Goal: Check status: Check status

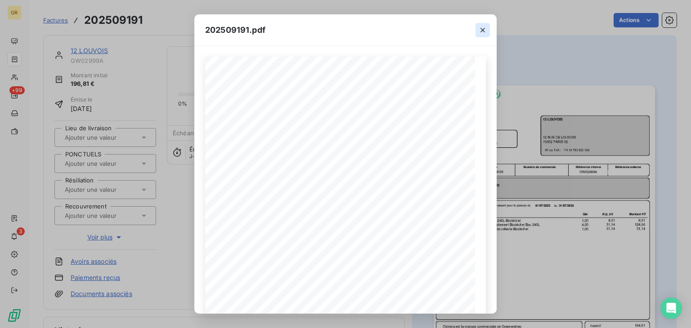
click at [482, 31] on icon "button" at bounding box center [482, 30] width 9 height 9
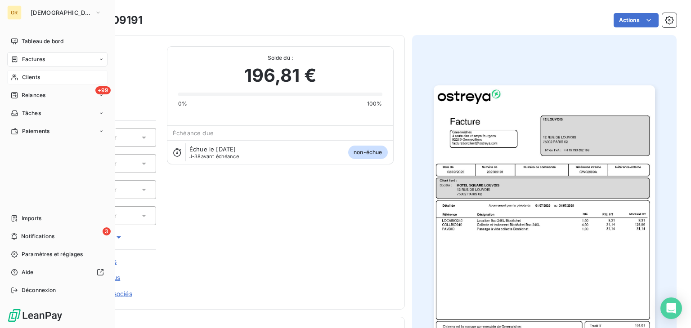
click at [34, 81] on div "Clients" at bounding box center [57, 77] width 100 height 14
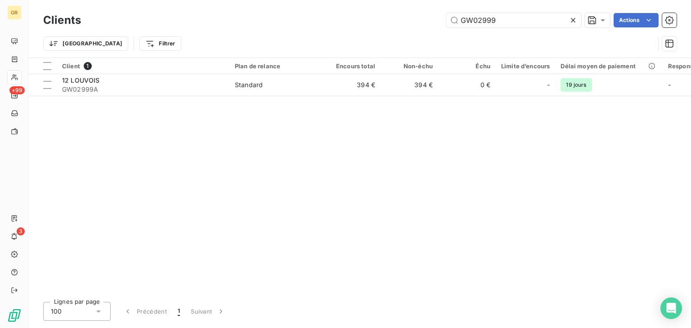
click at [571, 20] on icon at bounding box center [572, 20] width 9 height 9
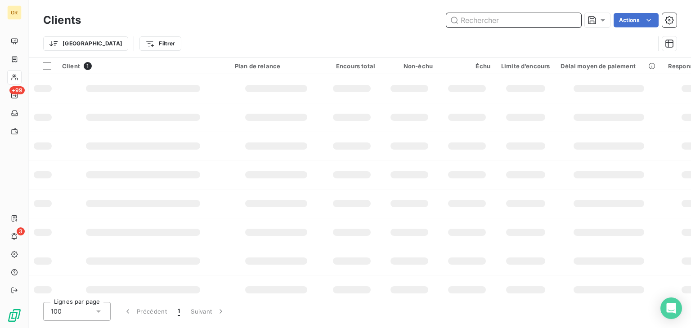
click at [532, 20] on input "text" at bounding box center [513, 20] width 135 height 14
paste input "GW00726-1"
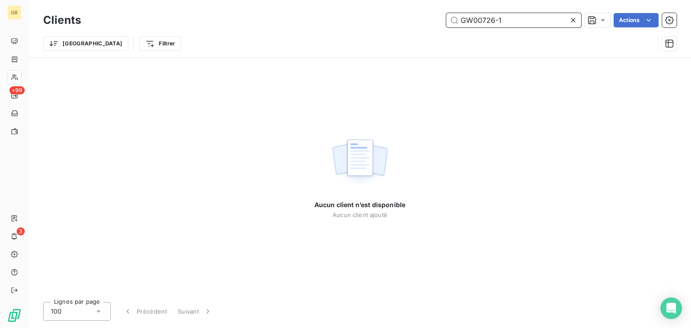
click at [504, 18] on input "GW00726-1" at bounding box center [513, 20] width 135 height 14
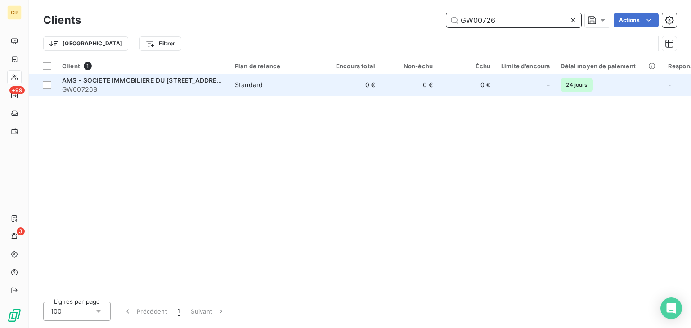
type input "GW00726"
click at [362, 82] on td "0 €" at bounding box center [352, 85] width 58 height 22
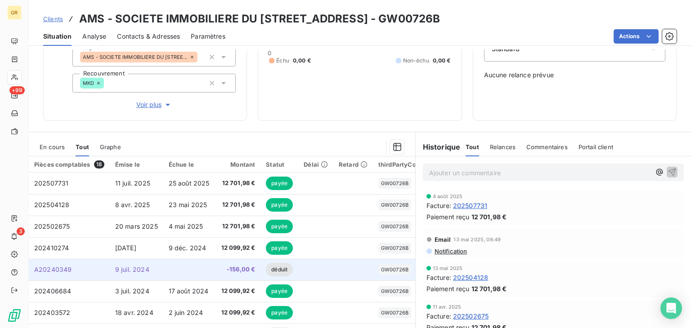
scroll to position [135, 0]
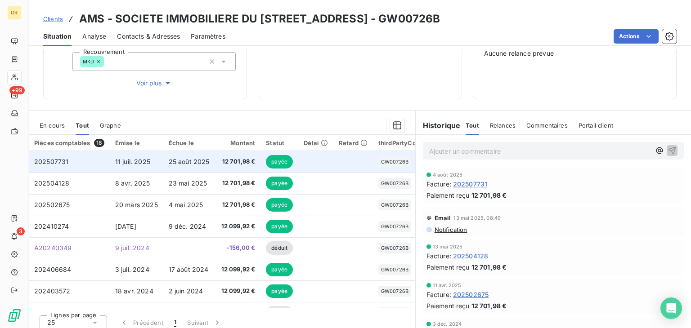
click at [192, 165] on span "25 août 2025" at bounding box center [189, 162] width 41 height 8
